Goal: Task Accomplishment & Management: Manage account settings

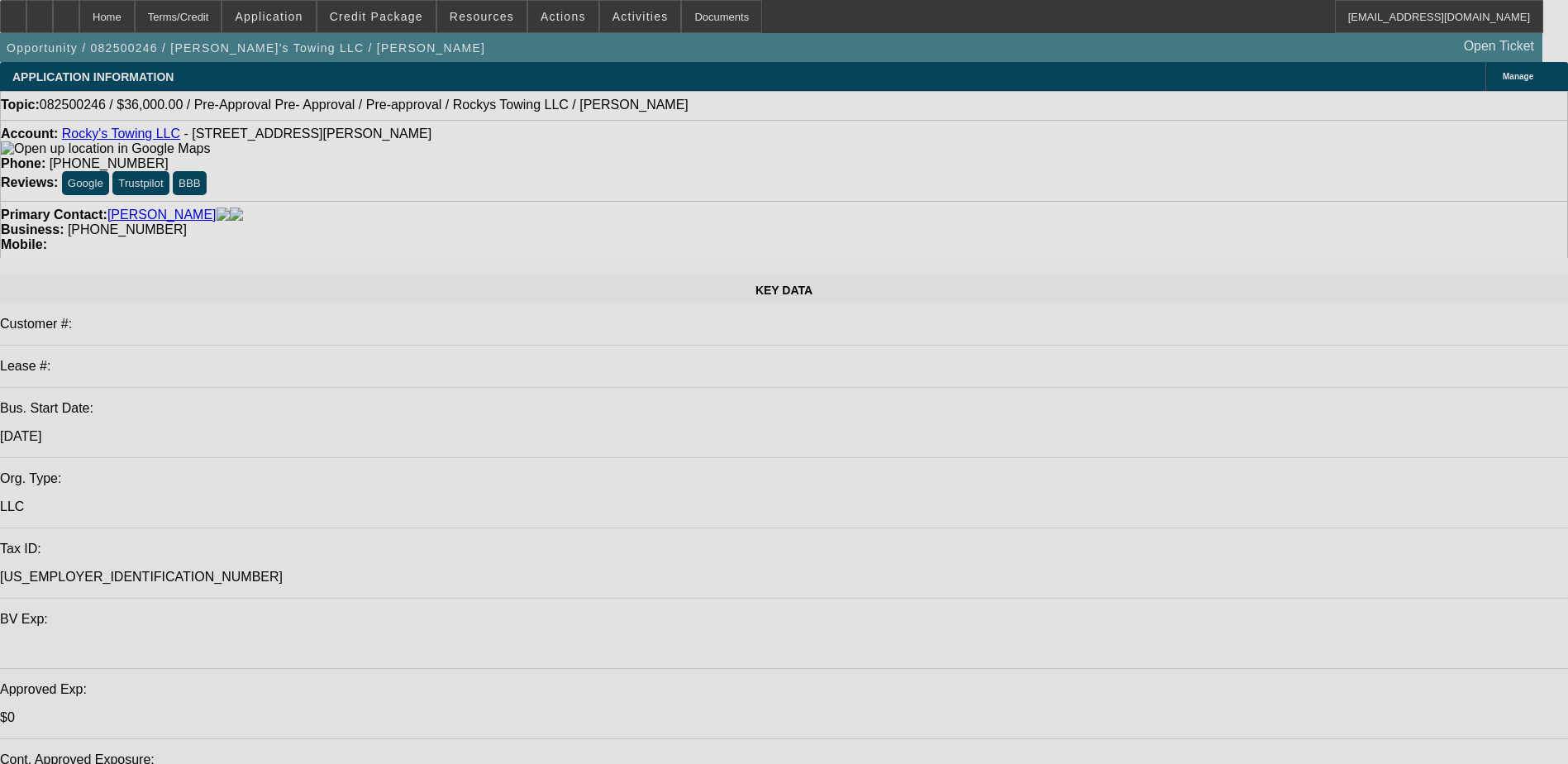
select select "0.1"
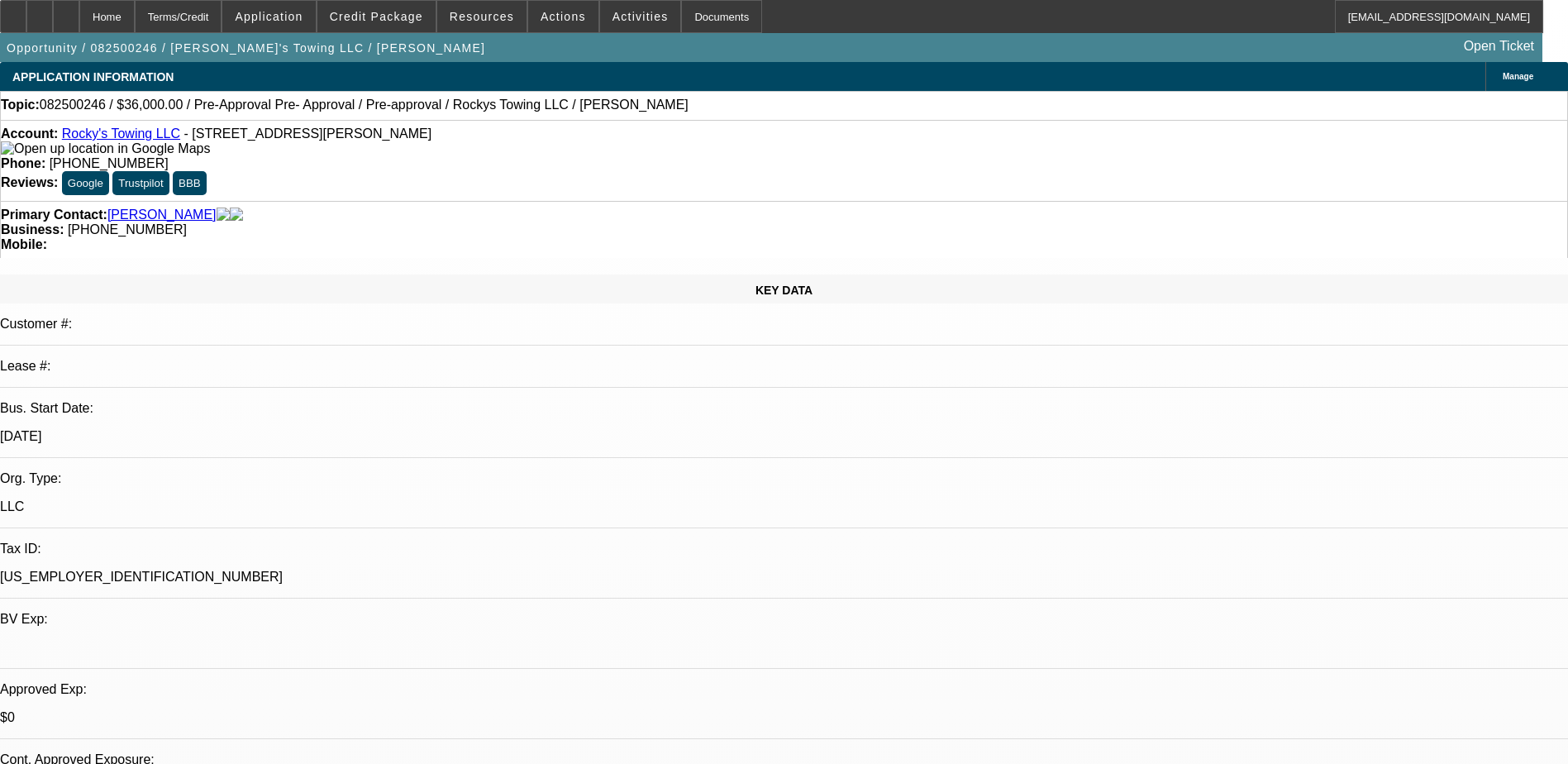
select select "0"
select select "0.1"
select select "0"
select select "0.1"
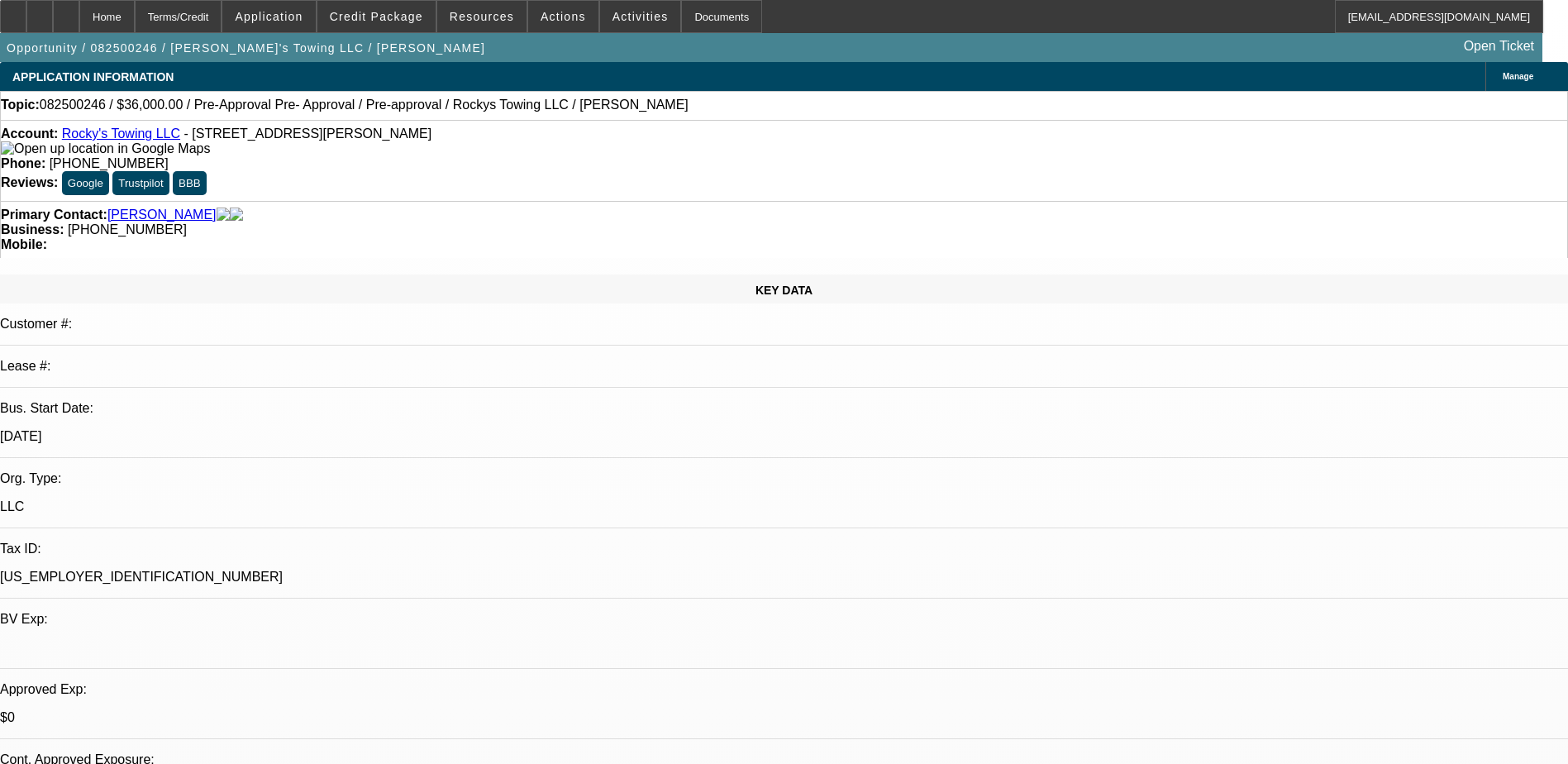
select select "0"
select select "0.1"
select select "1"
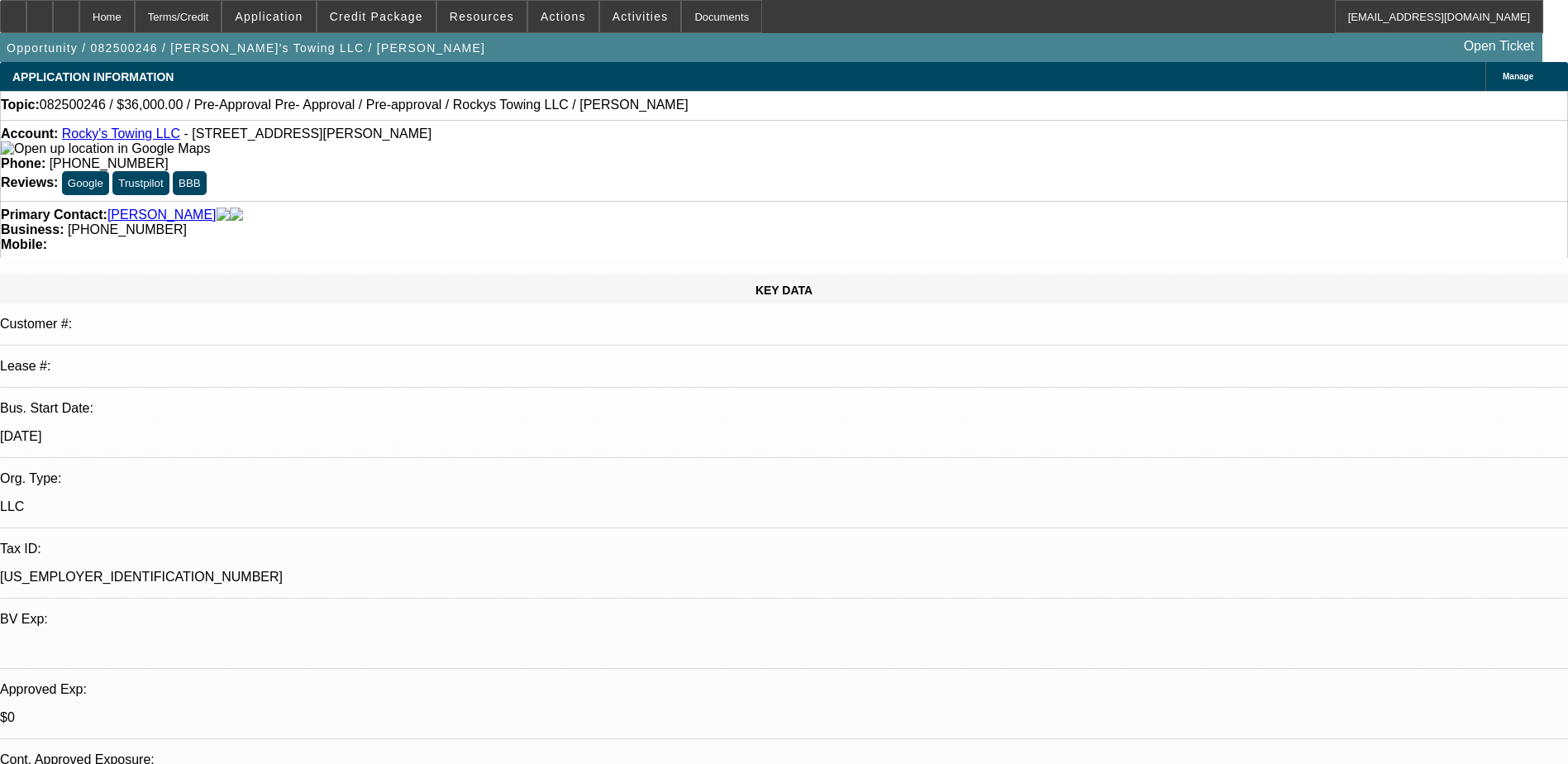
select select "4"
select select "1"
select select "4"
select select "1"
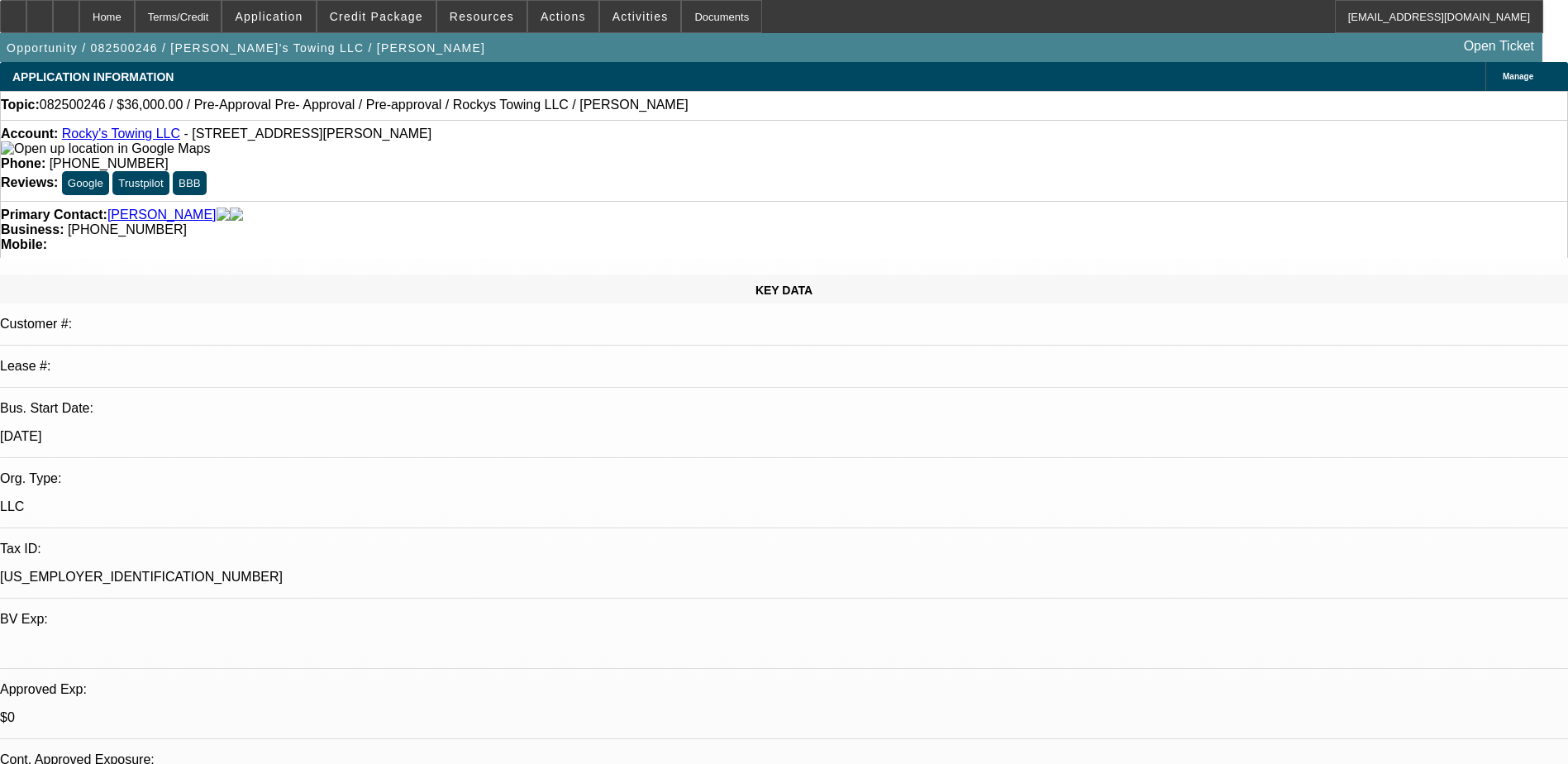
select select "1"
select select "4"
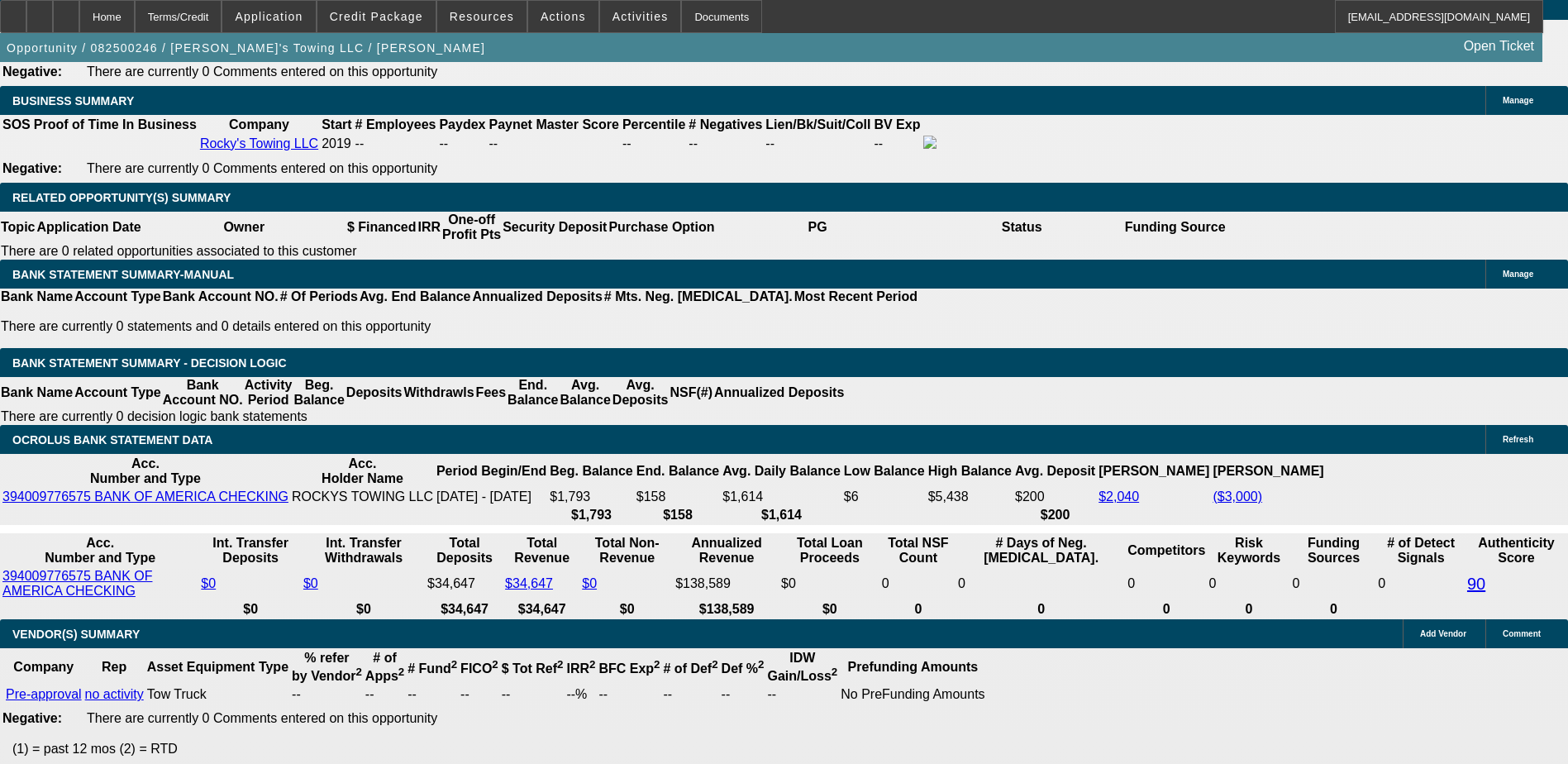
scroll to position [2729, 0]
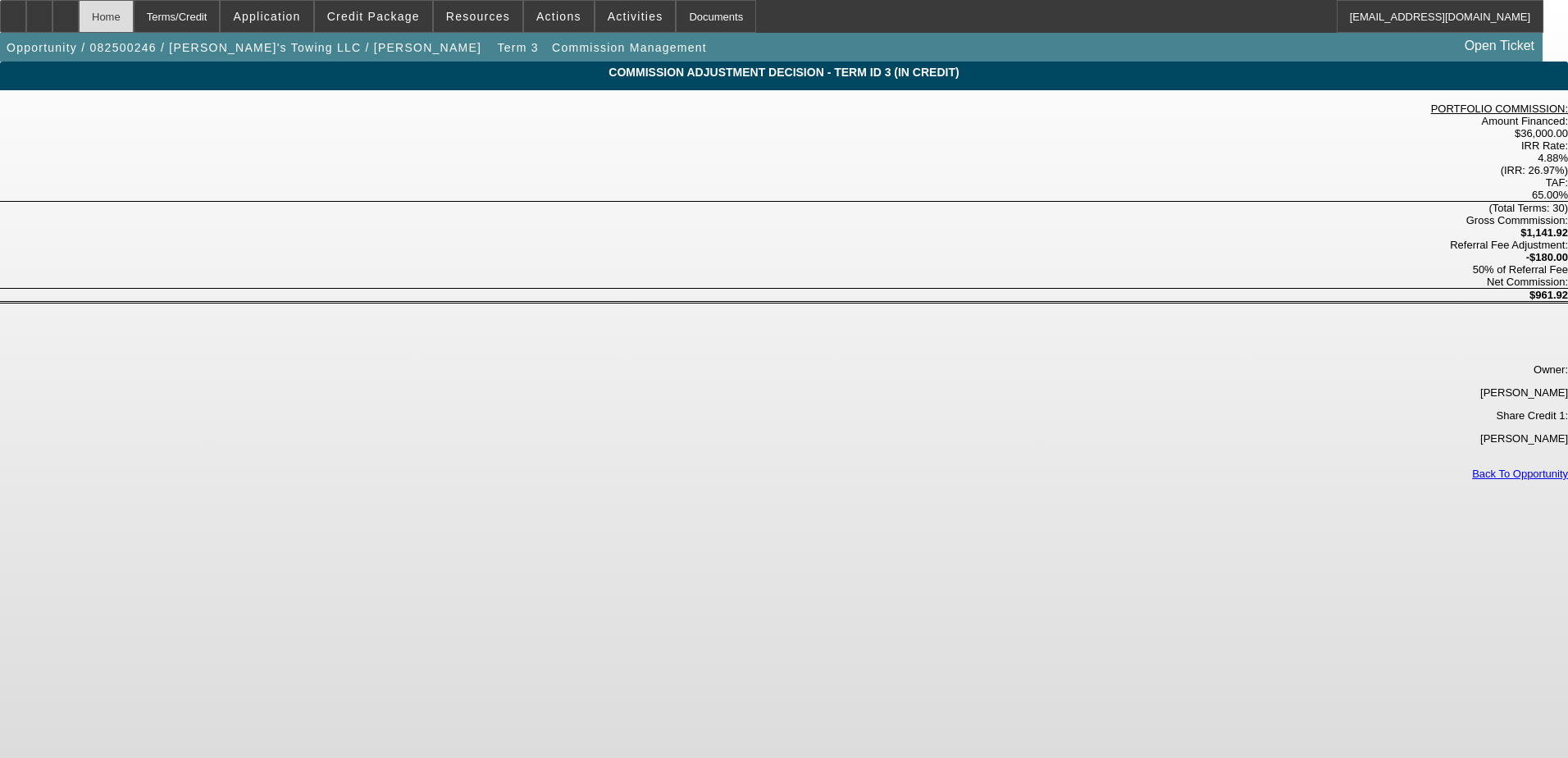
click at [134, 11] on div "Home" at bounding box center [106, 16] width 55 height 33
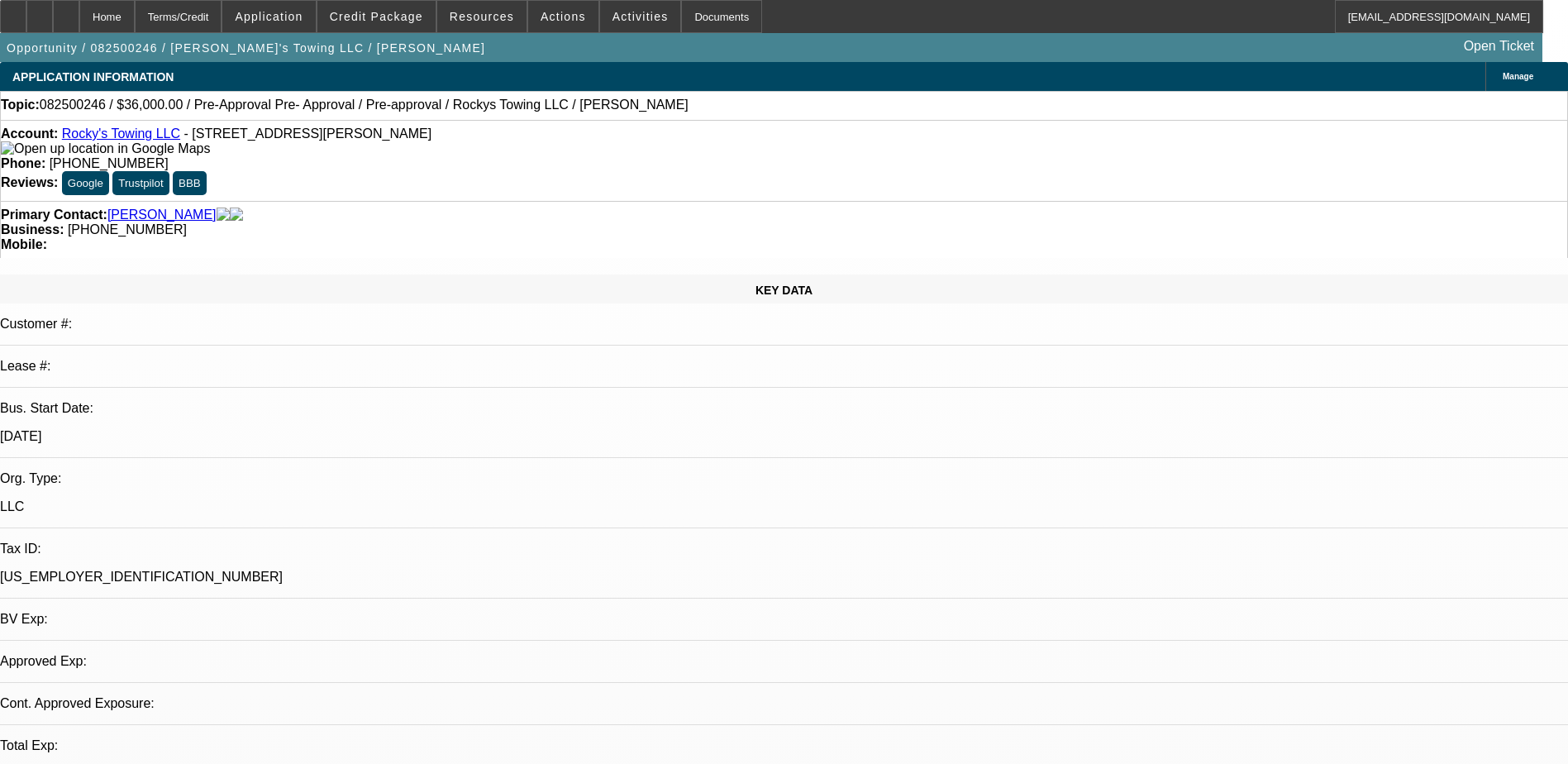
select select "0.1"
select select "0"
select select "0.1"
select select "4"
select select "0"
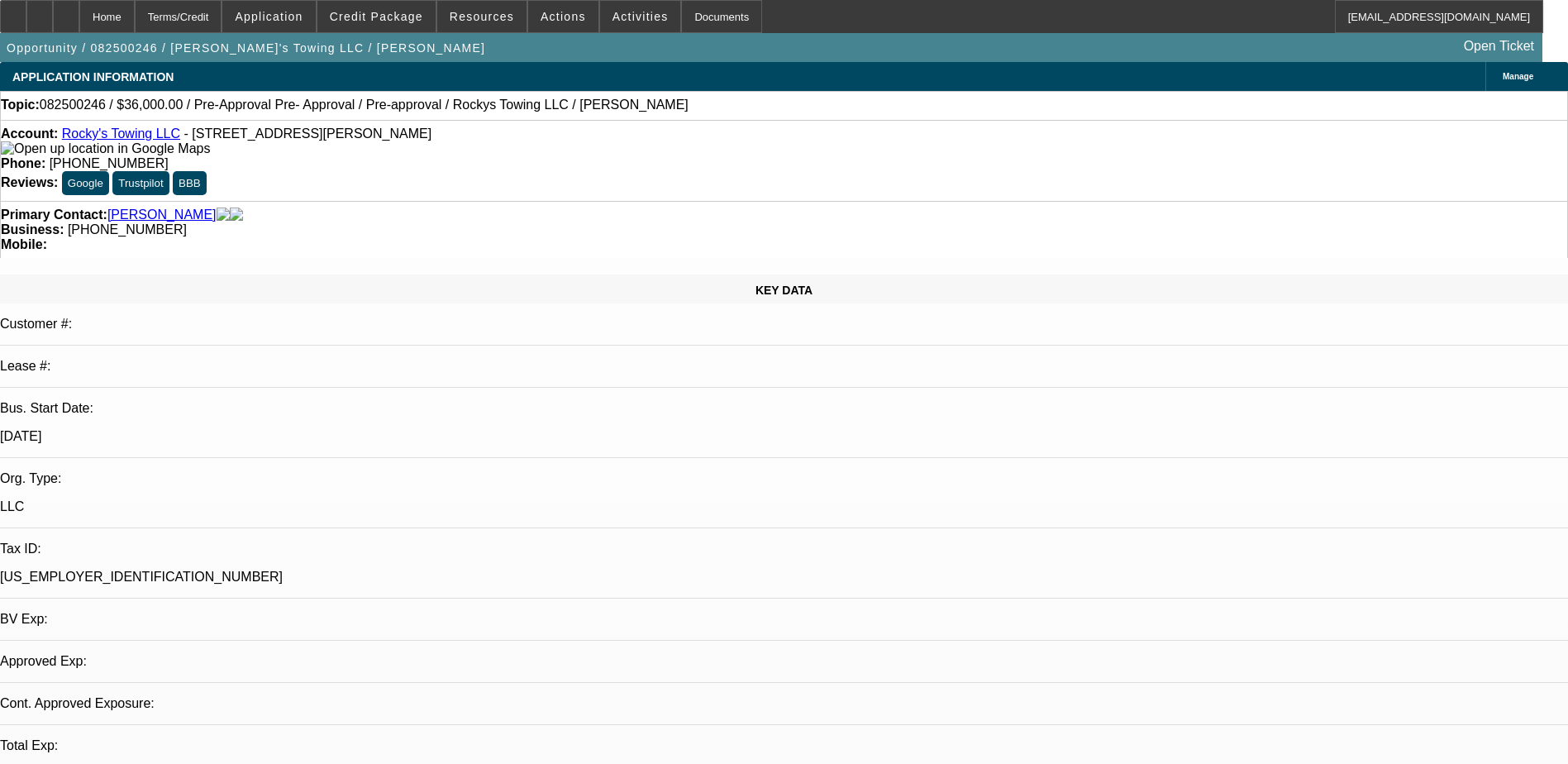
select select "0"
select select "0.1"
select select "4"
select select "0"
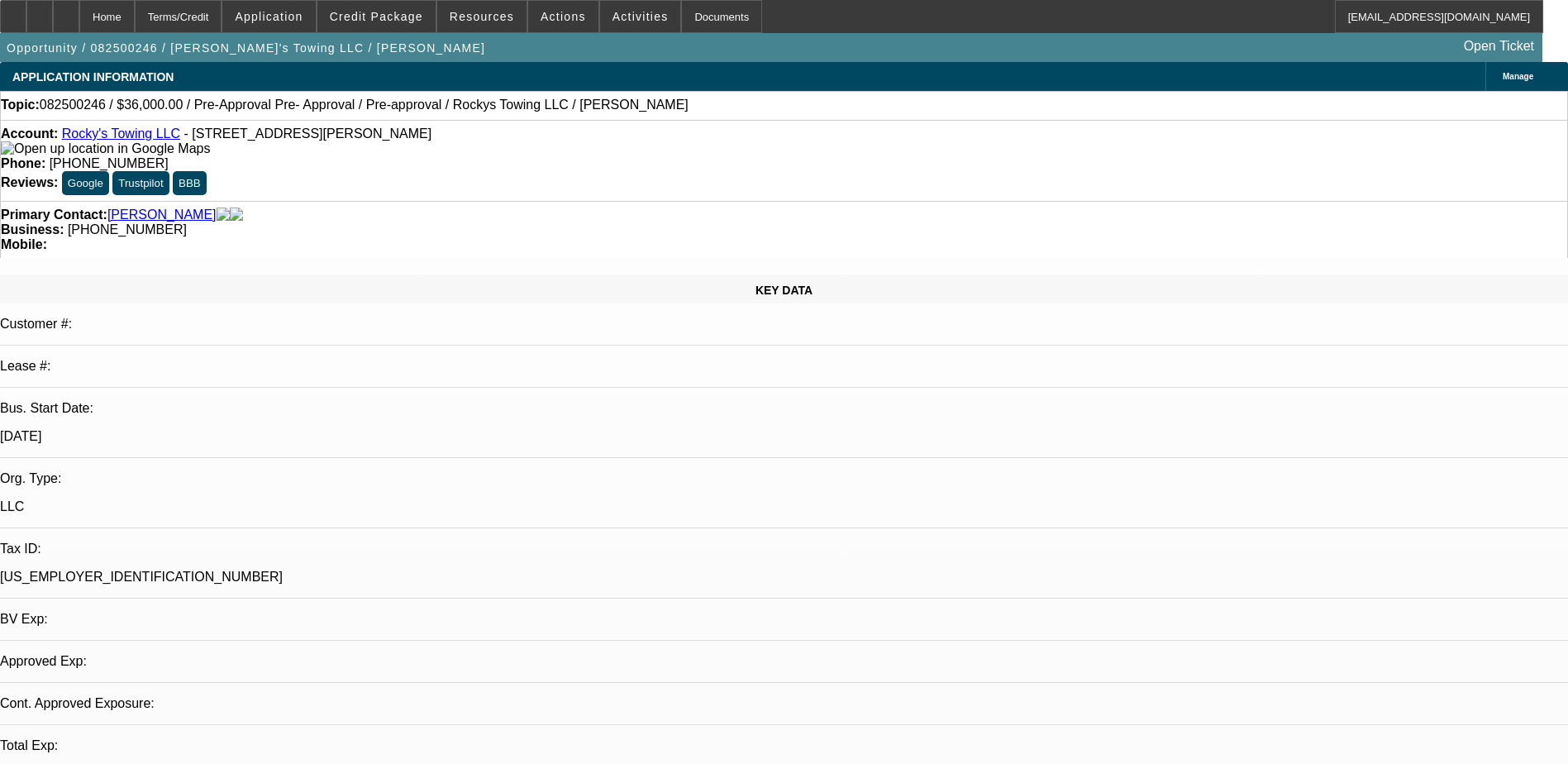
select select "0.1"
select select "4"
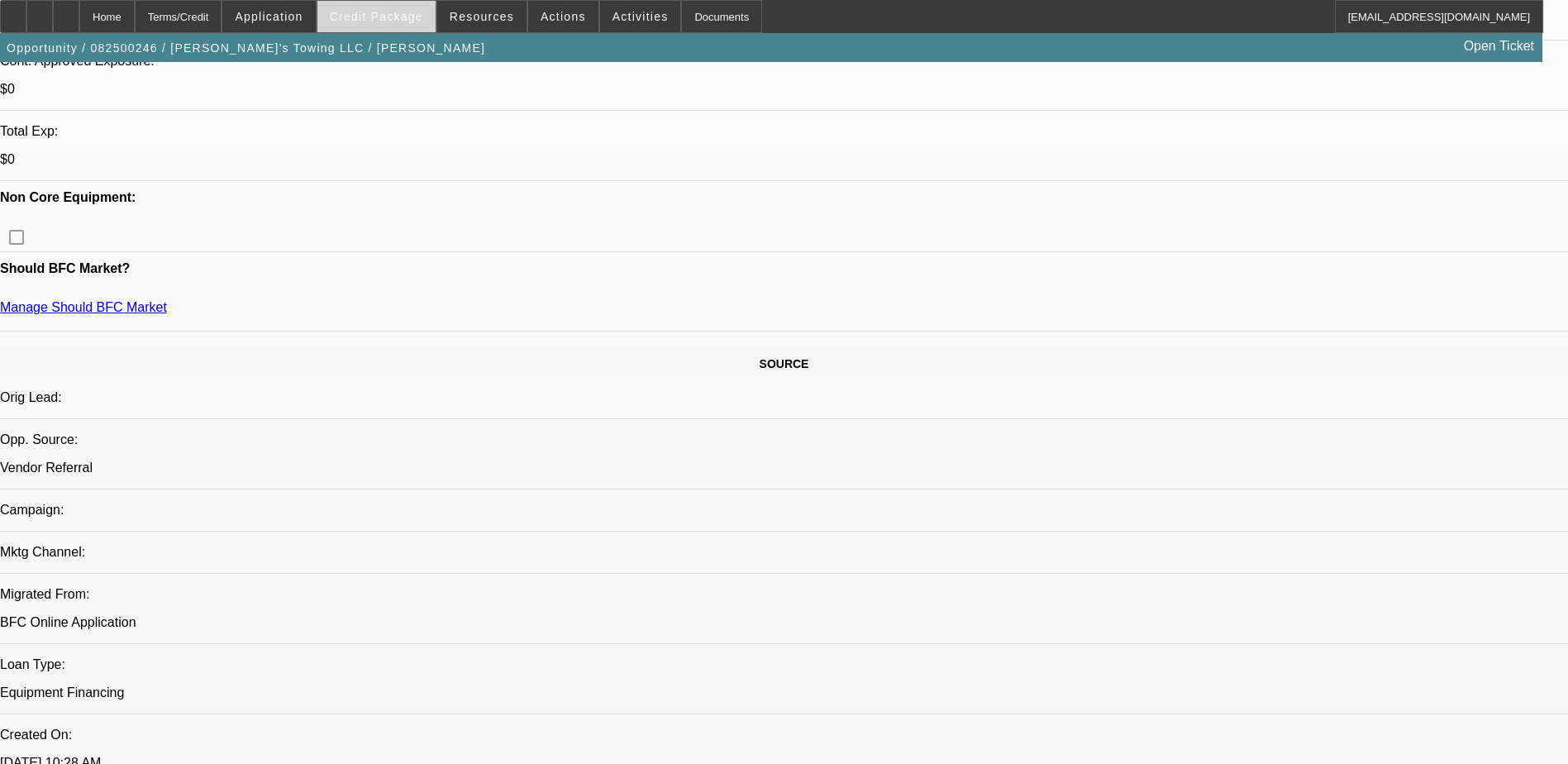
scroll to position [578, 0]
